Goal: Task Accomplishment & Management: Manage account settings

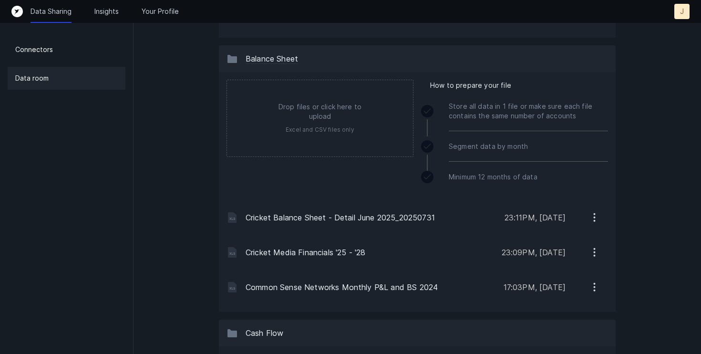
scroll to position [521, 0]
click at [594, 250] on icon "button" at bounding box center [594, 252] width 12 height 12
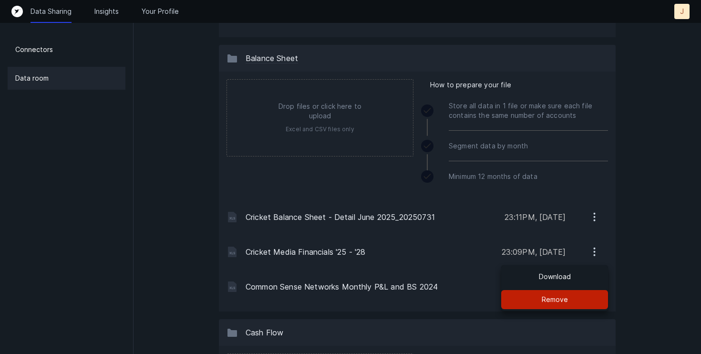
click at [557, 298] on p "Remove" at bounding box center [555, 299] width 26 height 11
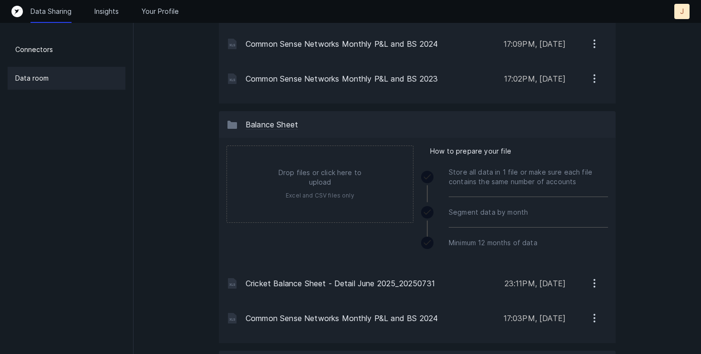
scroll to position [443, 0]
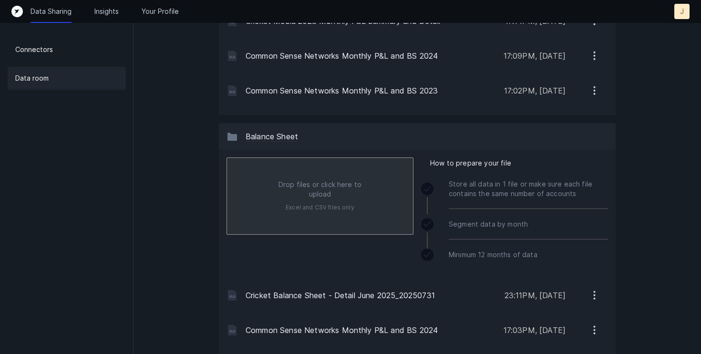
type input "C:\fakepath\Cricket Media Financials '25 - '28.xlsx"
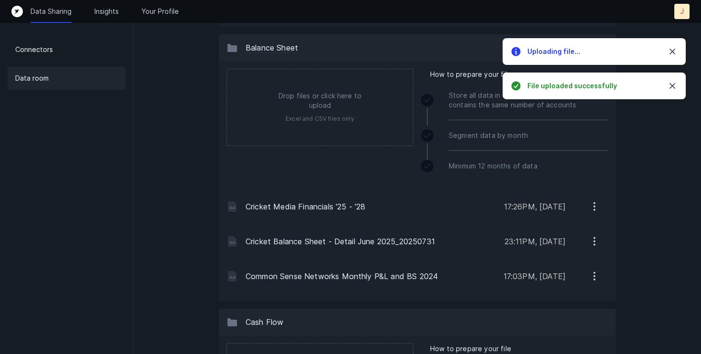
scroll to position [551, 0]
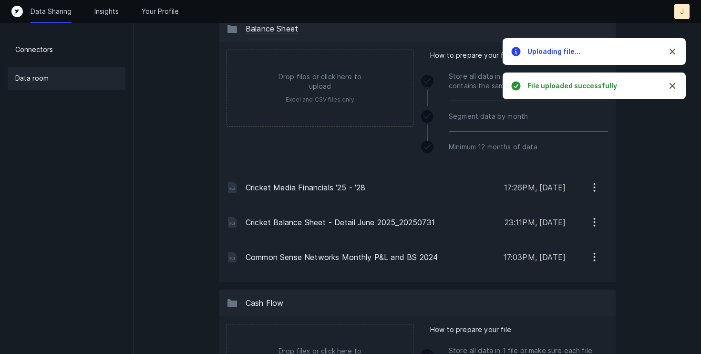
click at [333, 186] on p "Cricket Media Financials '25 - '28" at bounding box center [371, 187] width 251 height 11
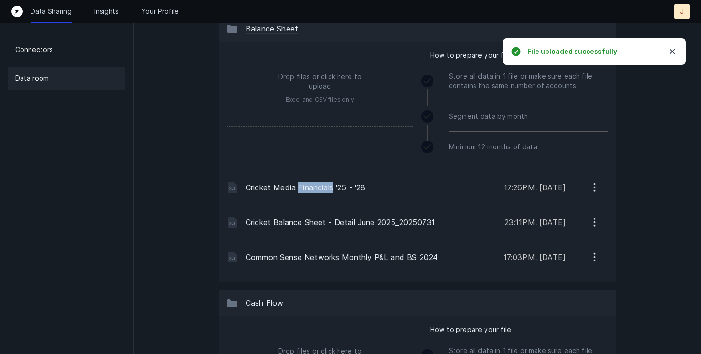
click at [594, 186] on icon "button" at bounding box center [594, 187] width 12 height 12
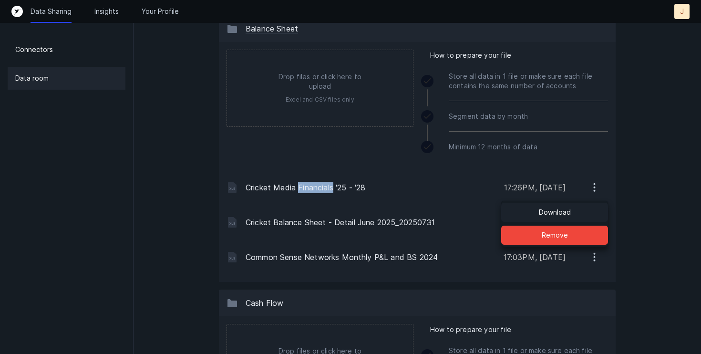
click at [559, 206] on p "Download" at bounding box center [555, 211] width 32 height 11
